Goal: Task Accomplishment & Management: Manage account settings

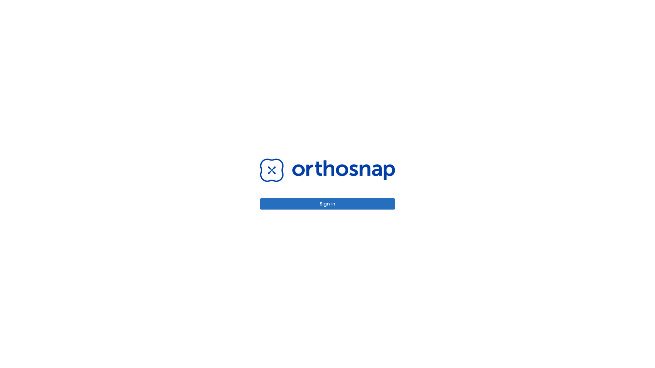
click at [328, 204] on button "Sign in" at bounding box center [327, 204] width 135 height 11
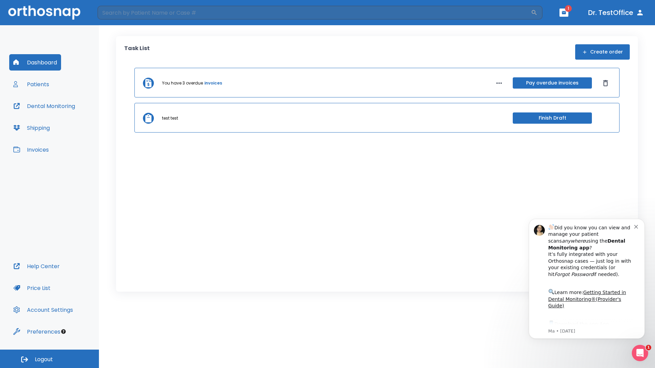
click at [49, 359] on span "Logout" at bounding box center [44, 360] width 18 height 8
